Goal: Go to known website: Go to known website

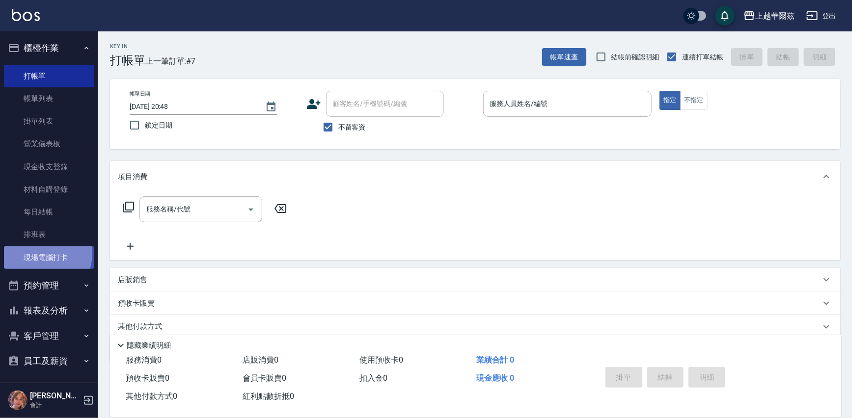
click at [41, 254] on link "現場電腦打卡" at bounding box center [49, 257] width 90 height 23
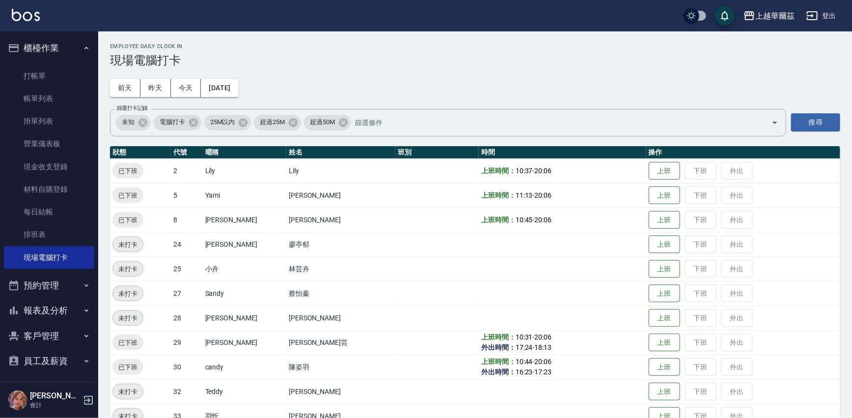
click at [85, 398] on icon "button" at bounding box center [88, 401] width 12 height 12
